Goal: Task Accomplishment & Management: Complete application form

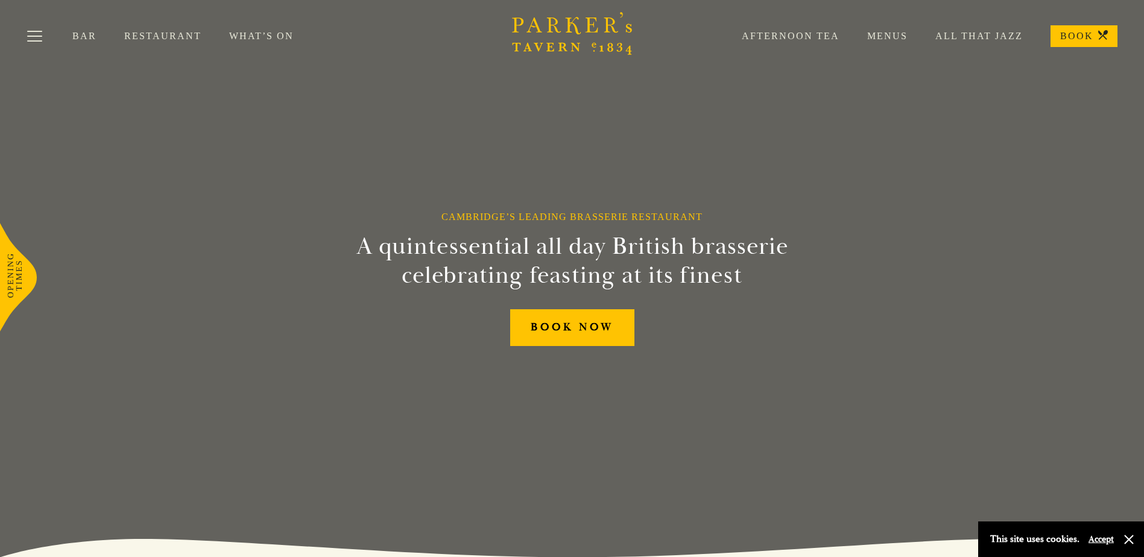
click at [166, 39] on link "Restaurant" at bounding box center [176, 36] width 105 height 12
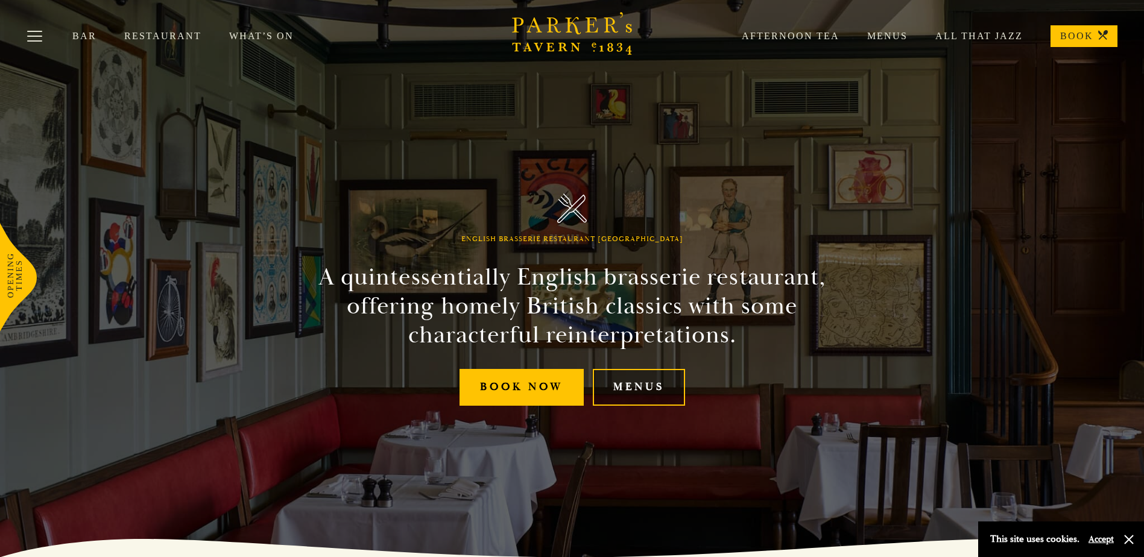
click at [649, 391] on link "Menus" at bounding box center [639, 387] width 92 height 37
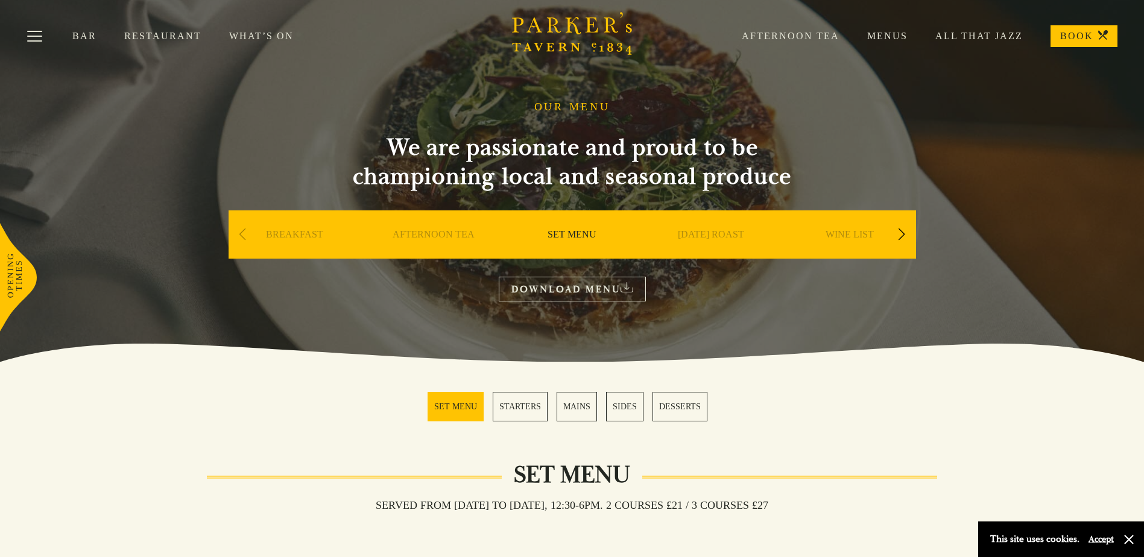
click at [596, 289] on link "DOWNLOAD MENU" at bounding box center [572, 289] width 147 height 25
click at [237, 35] on link "What’s On" at bounding box center [275, 36] width 92 height 12
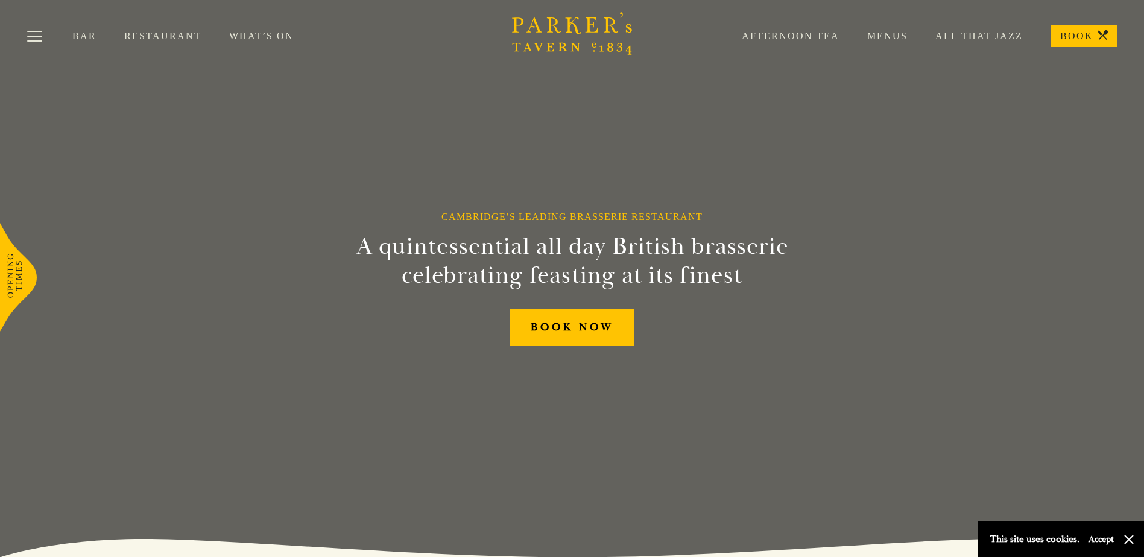
click at [253, 37] on link "What’s On" at bounding box center [275, 36] width 92 height 12
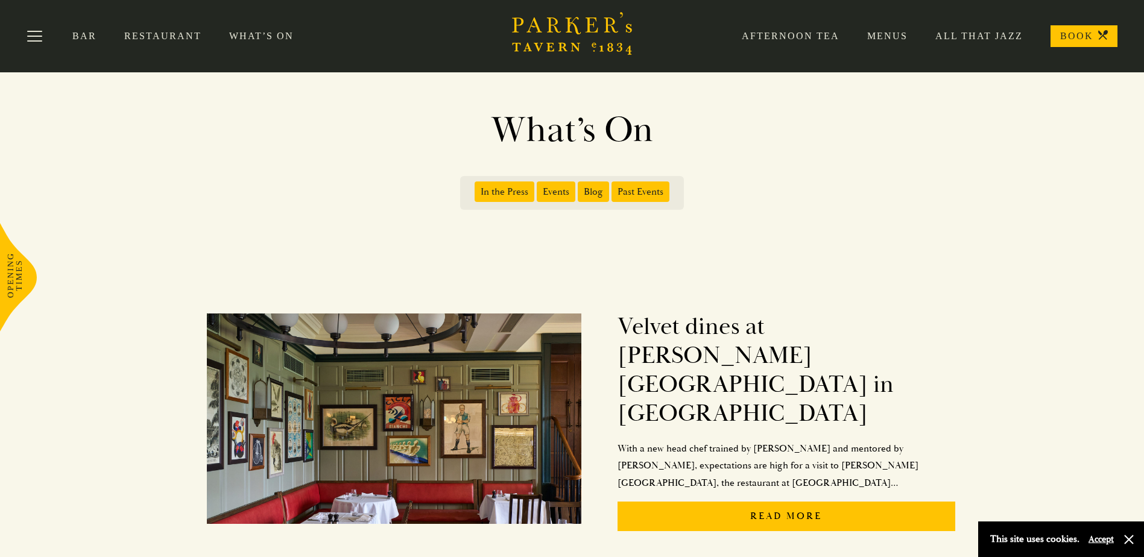
click at [906, 40] on link "Menus" at bounding box center [874, 36] width 68 height 12
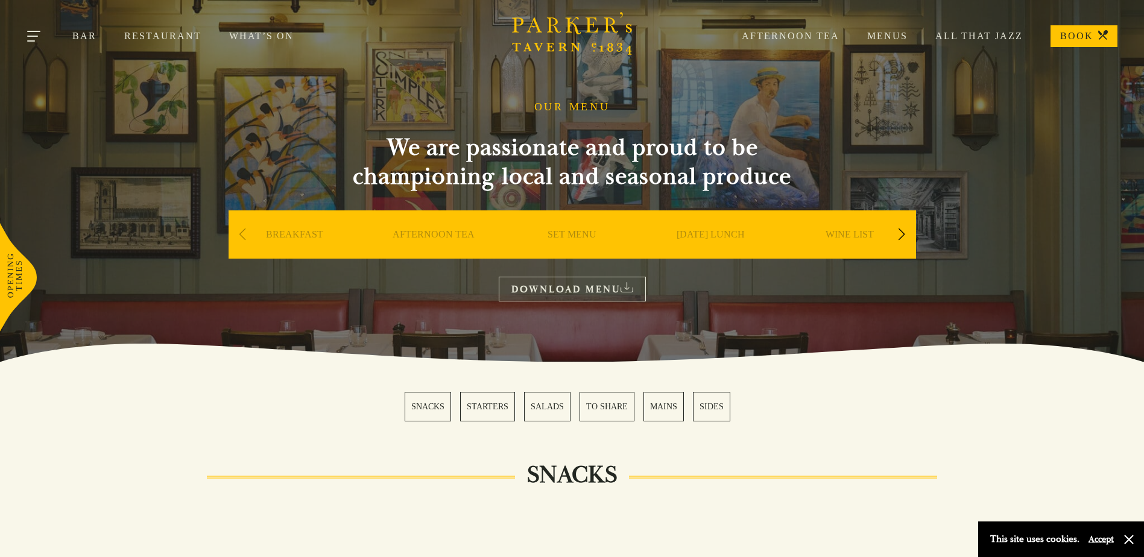
click at [28, 29] on button "Toggle navigation" at bounding box center [34, 38] width 51 height 51
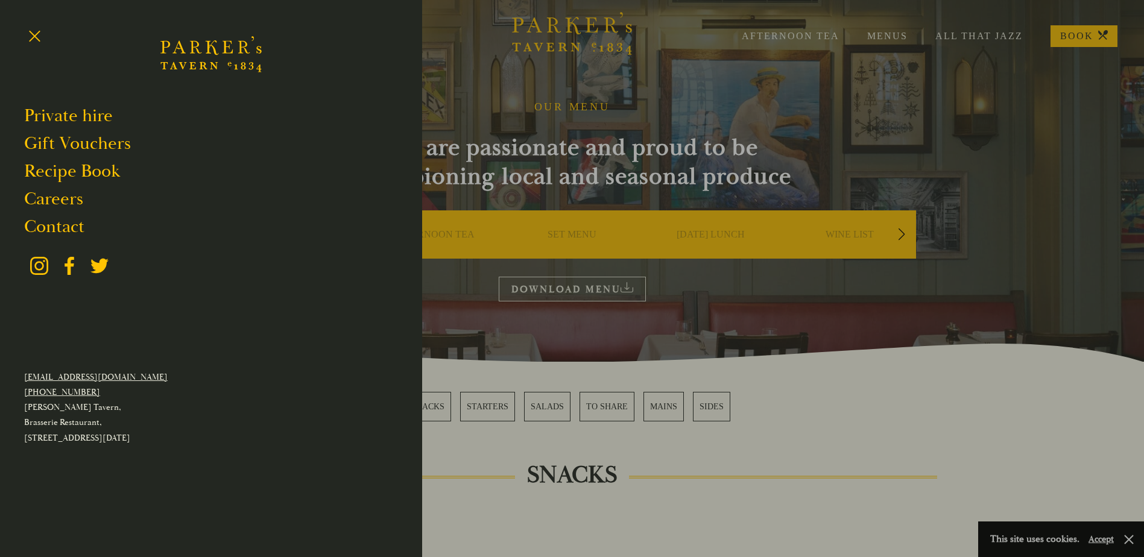
click at [647, 154] on div at bounding box center [572, 278] width 1144 height 557
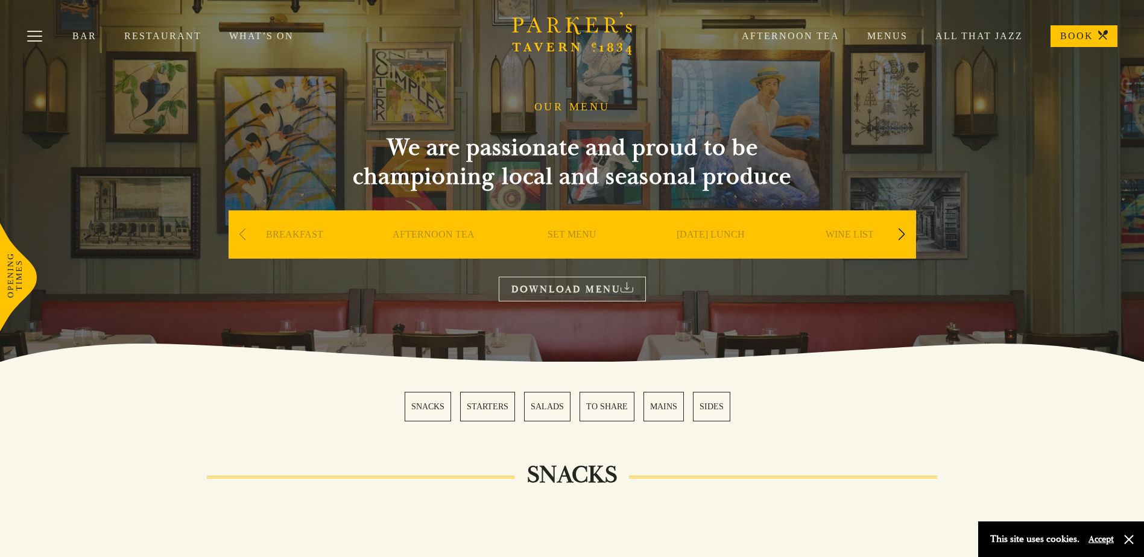
click at [907, 239] on div "Next slide" at bounding box center [902, 234] width 16 height 27
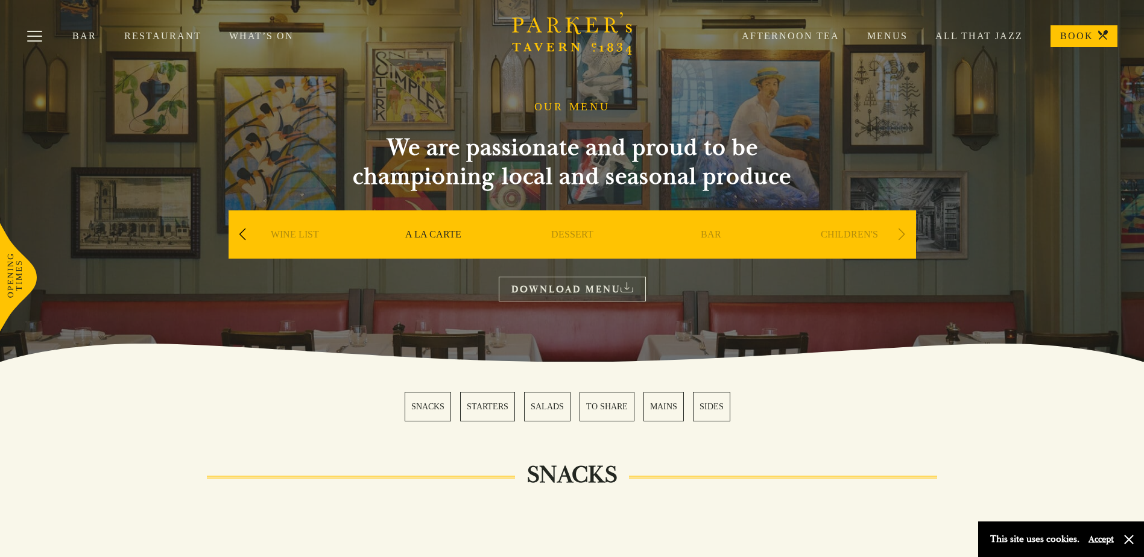
click at [903, 233] on div "Next slide" at bounding box center [902, 234] width 16 height 27
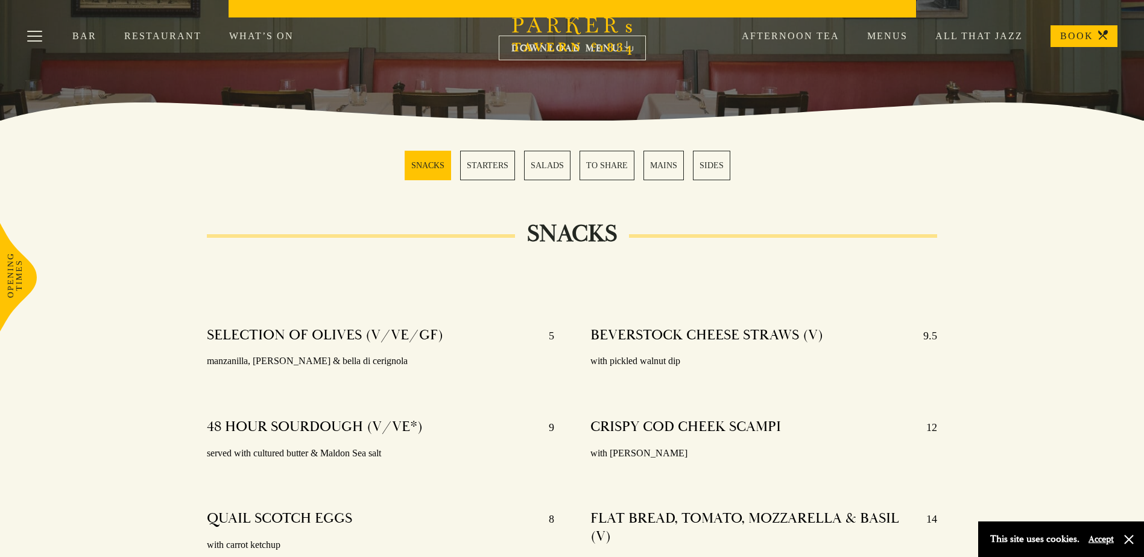
click at [659, 165] on link "MAINS" at bounding box center [664, 166] width 40 height 30
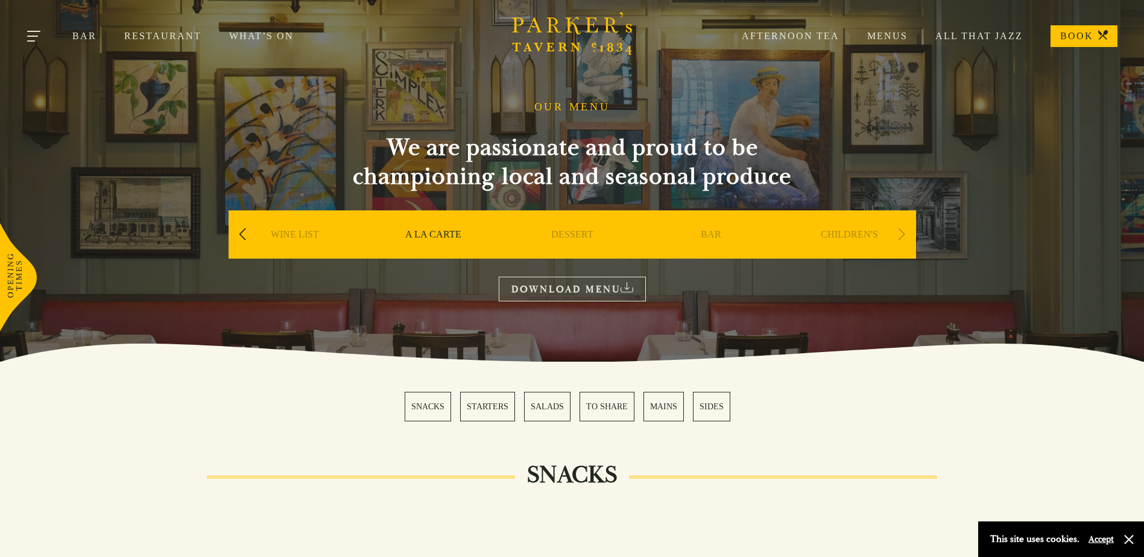
click at [33, 35] on button "Toggle navigation" at bounding box center [34, 38] width 51 height 51
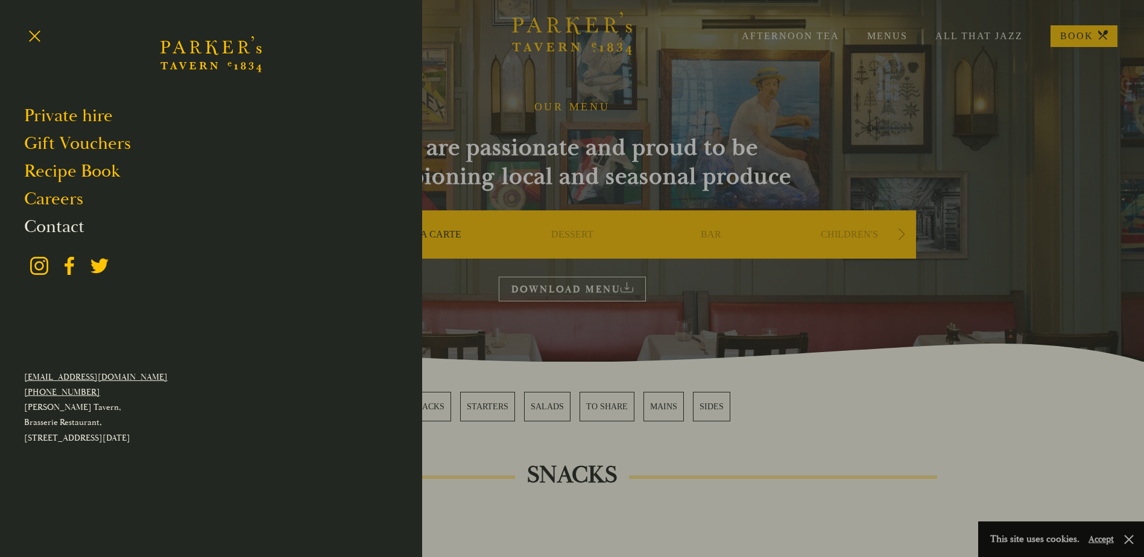
click at [60, 226] on link "Contact" at bounding box center [54, 226] width 60 height 23
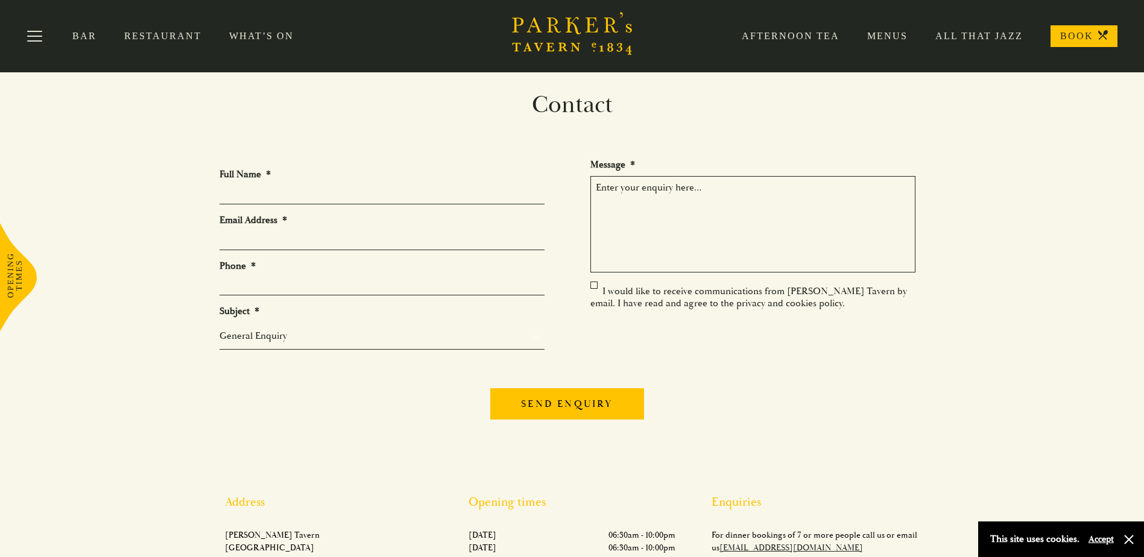
click at [264, 186] on input "Full Name *" at bounding box center [382, 195] width 325 height 19
type input "jyoti"
type input "[EMAIL_ADDRESS][DOMAIN_NAME]"
click at [314, 279] on input "Phone *" at bounding box center [382, 286] width 325 height 19
type input "07786673334"
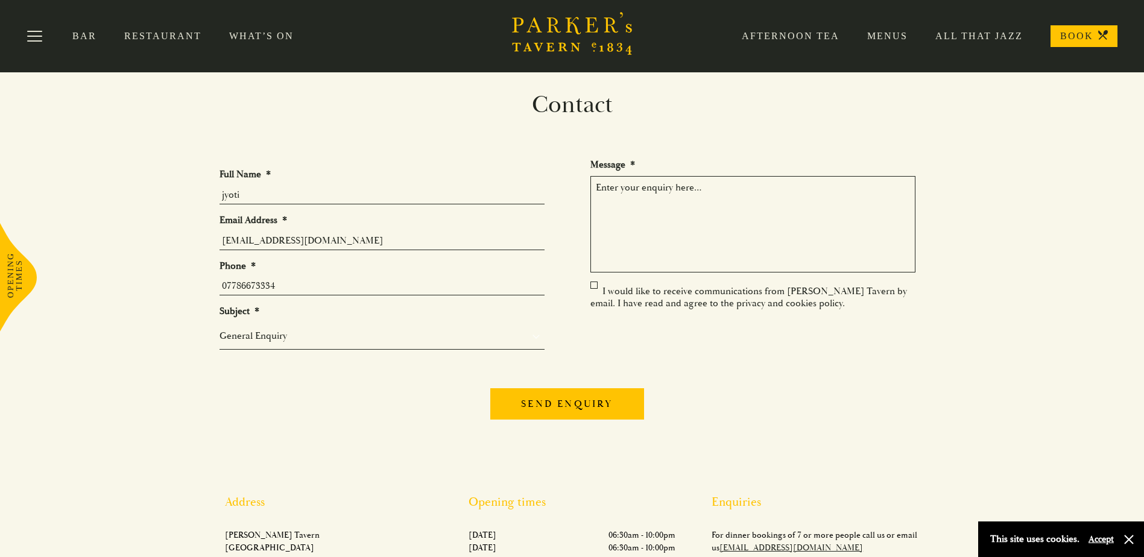
click at [316, 343] on select "General Enquiry Private Bookings Group Bookings Events" at bounding box center [382, 336] width 325 height 14
select select "Group Bookings"
click at [220, 329] on select "General Enquiry Private Bookings Group Bookings Events" at bounding box center [382, 336] width 325 height 14
click at [821, 218] on textarea "Message *" at bounding box center [753, 224] width 325 height 97
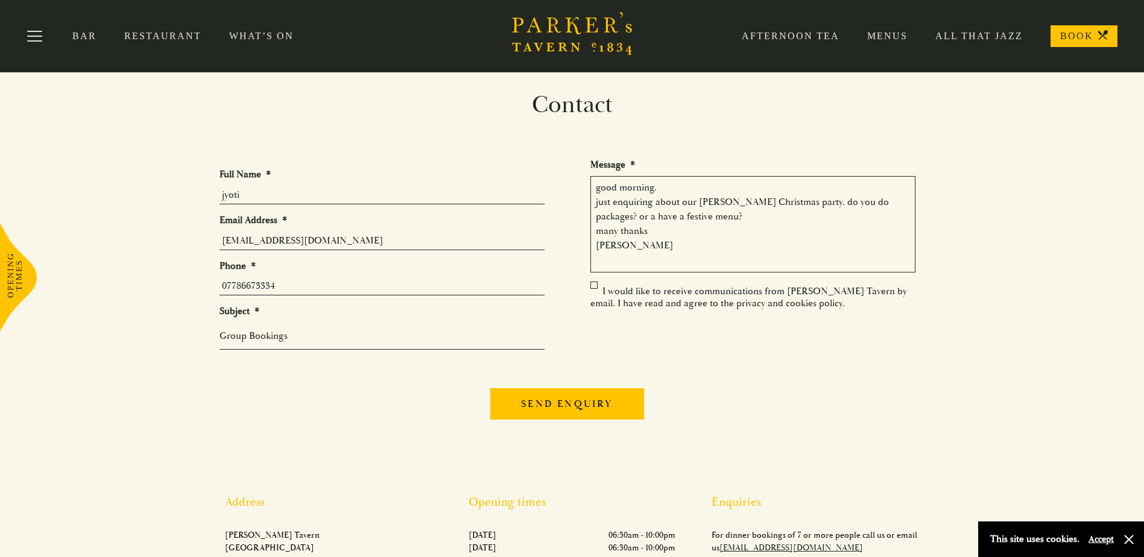
type textarea "good morning. just enquiring about our ward Christmas party. do you do packages…"
